Goal: Task Accomplishment & Management: Use online tool/utility

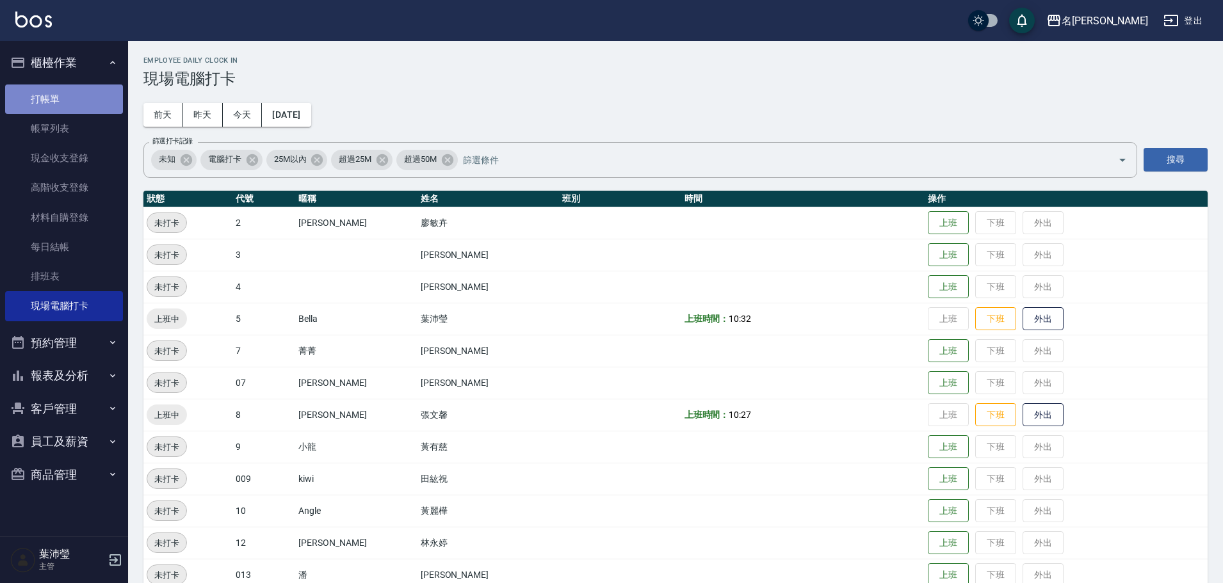
click at [49, 100] on link "打帳單" at bounding box center [64, 99] width 118 height 29
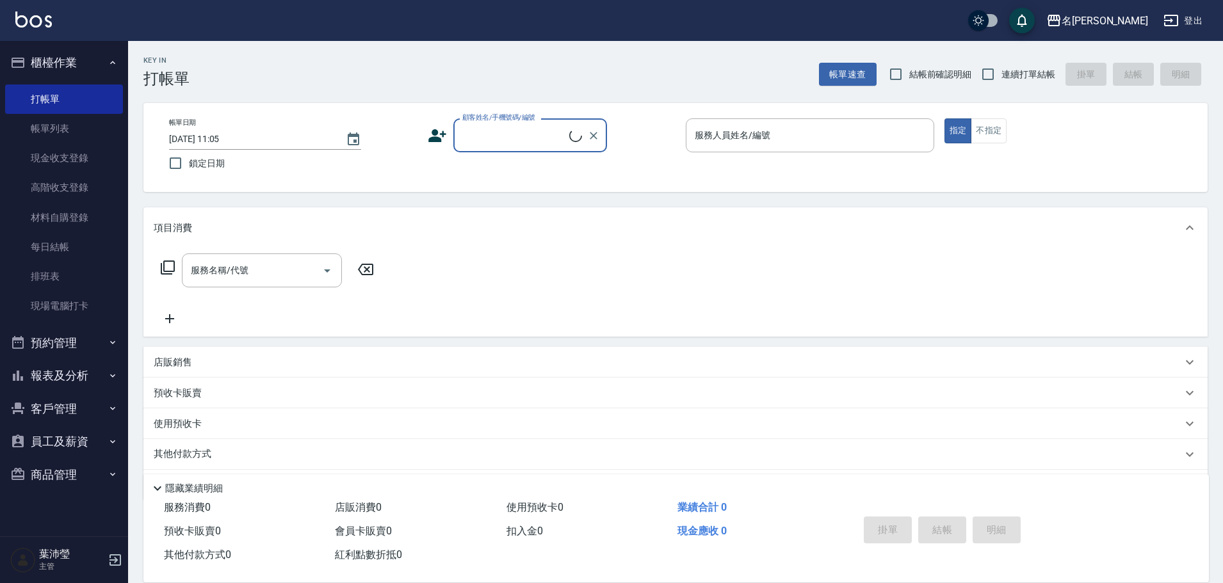
click at [509, 136] on input "顧客姓名/手機號碼/編號" at bounding box center [514, 135] width 110 height 22
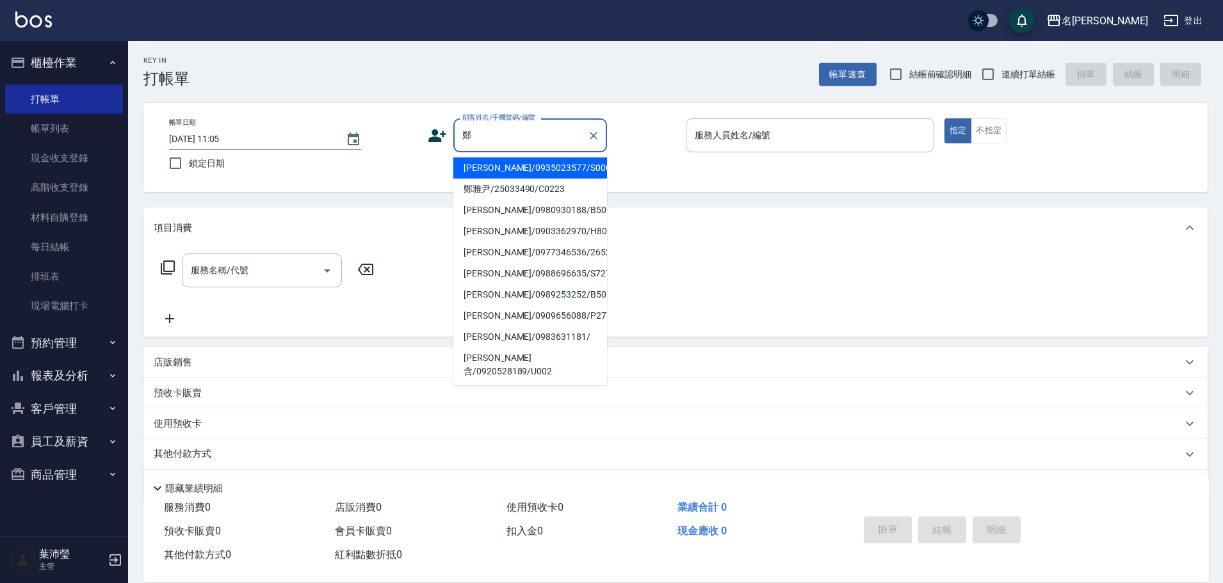
click at [506, 161] on li "[PERSON_NAME]/0935023577/S0009" at bounding box center [530, 167] width 154 height 21
type input "[PERSON_NAME]/0935023577/S0009"
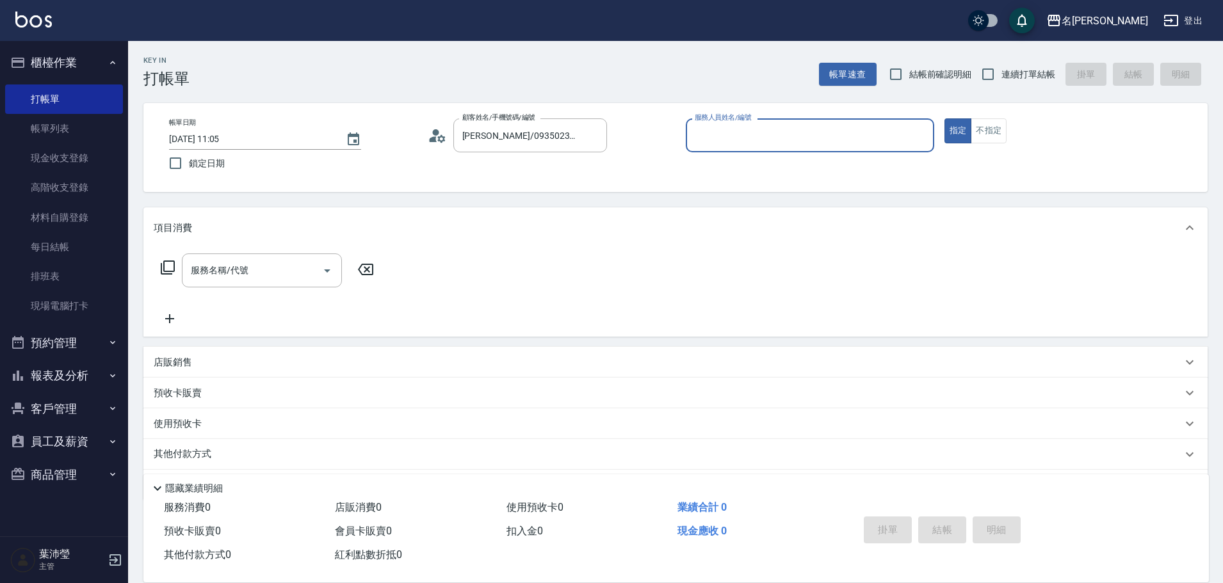
type input "Angle-10"
click at [297, 268] on input "服務名稱/代號" at bounding box center [252, 270] width 129 height 22
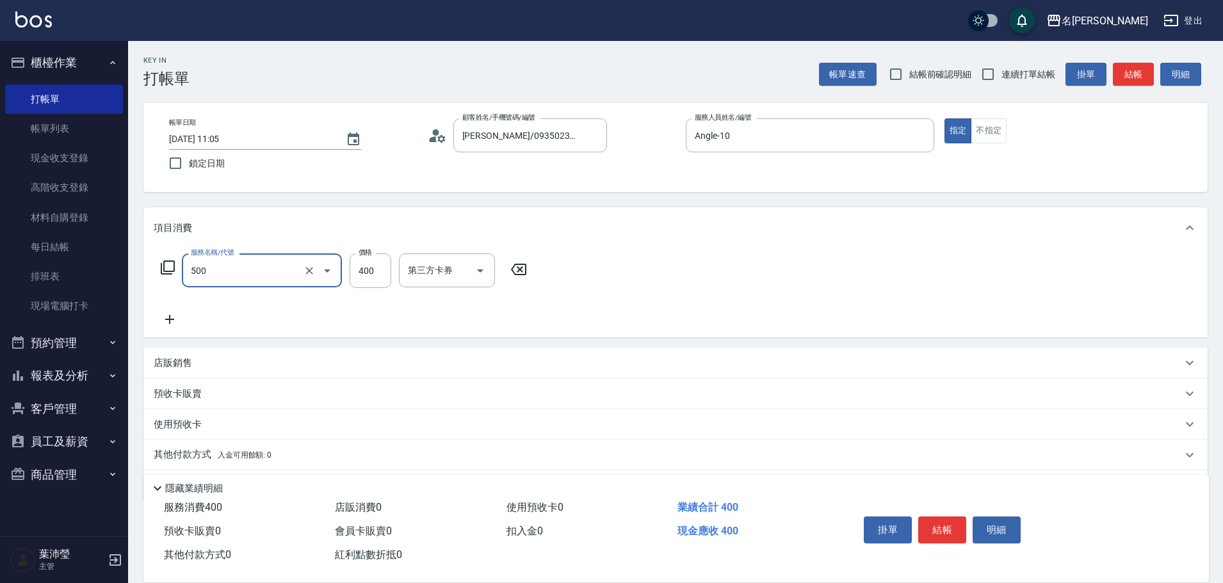
type input "洗髮(A級)(500)"
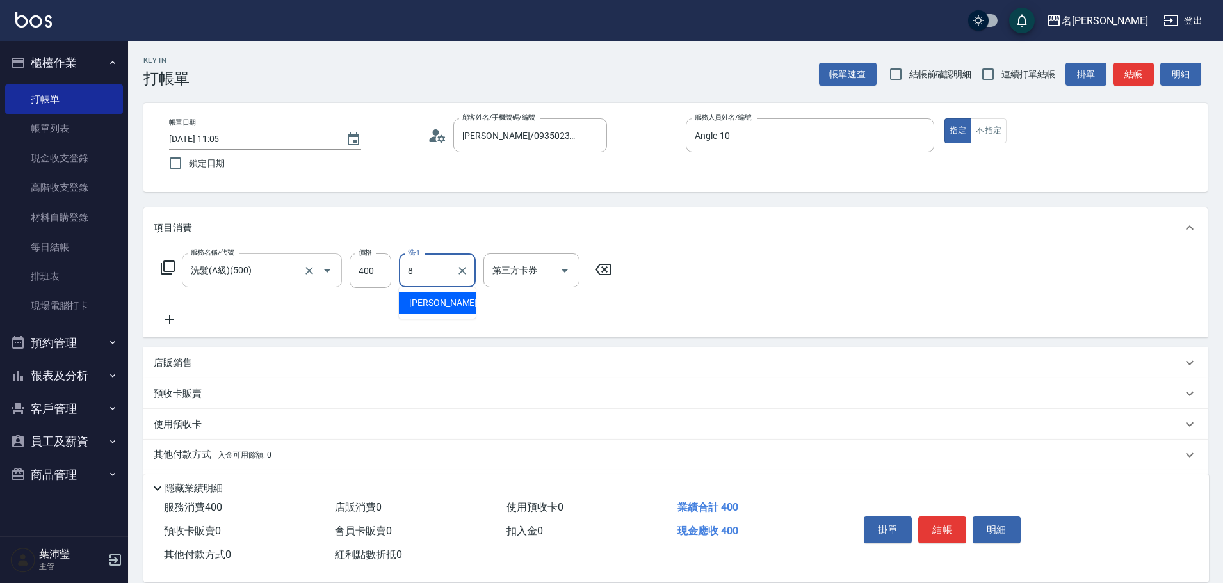
type input "Emma-8"
